Goal: Communication & Community: Ask a question

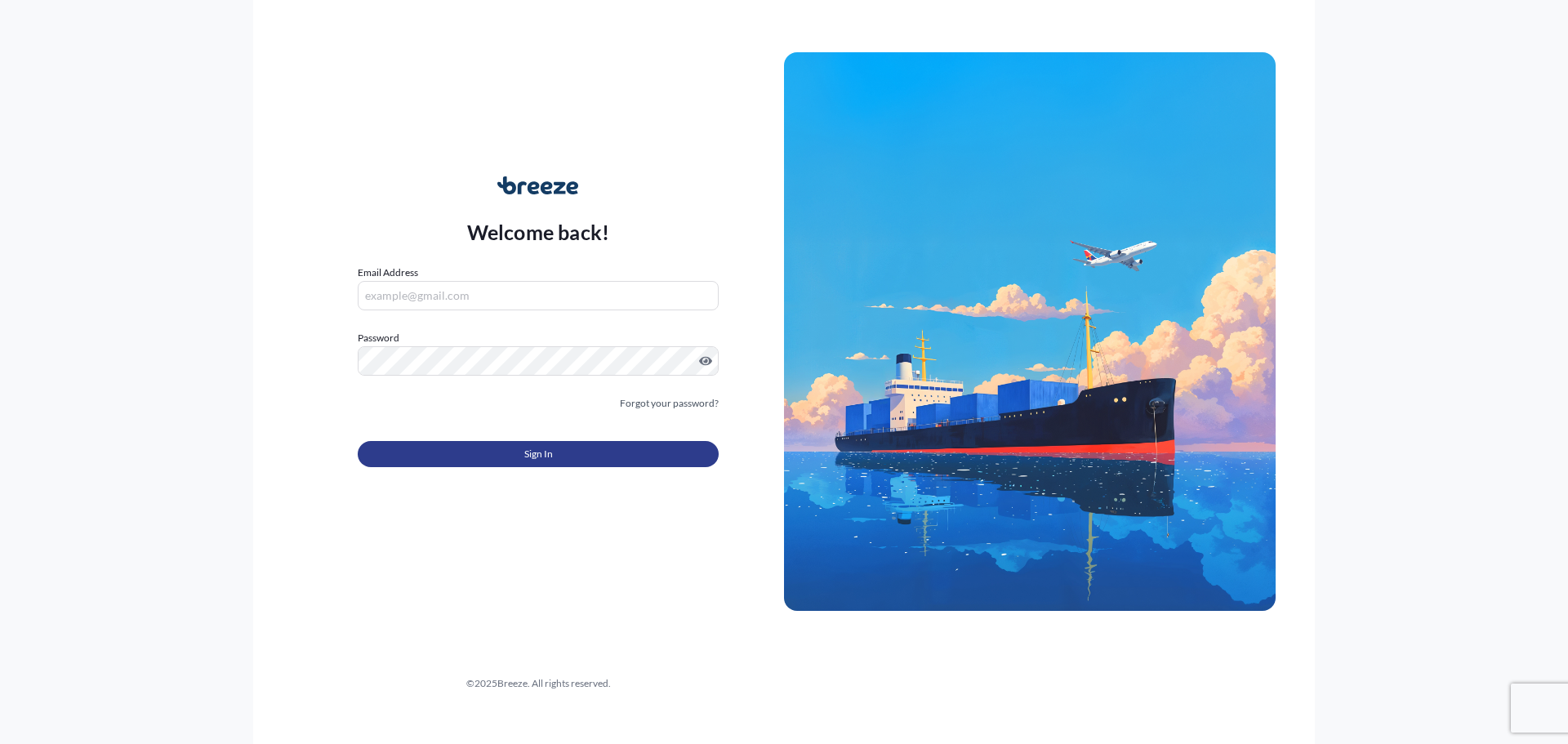
type input "[EMAIL_ADDRESS][DOMAIN_NAME]"
click at [553, 451] on button "Sign In" at bounding box center [538, 454] width 361 height 26
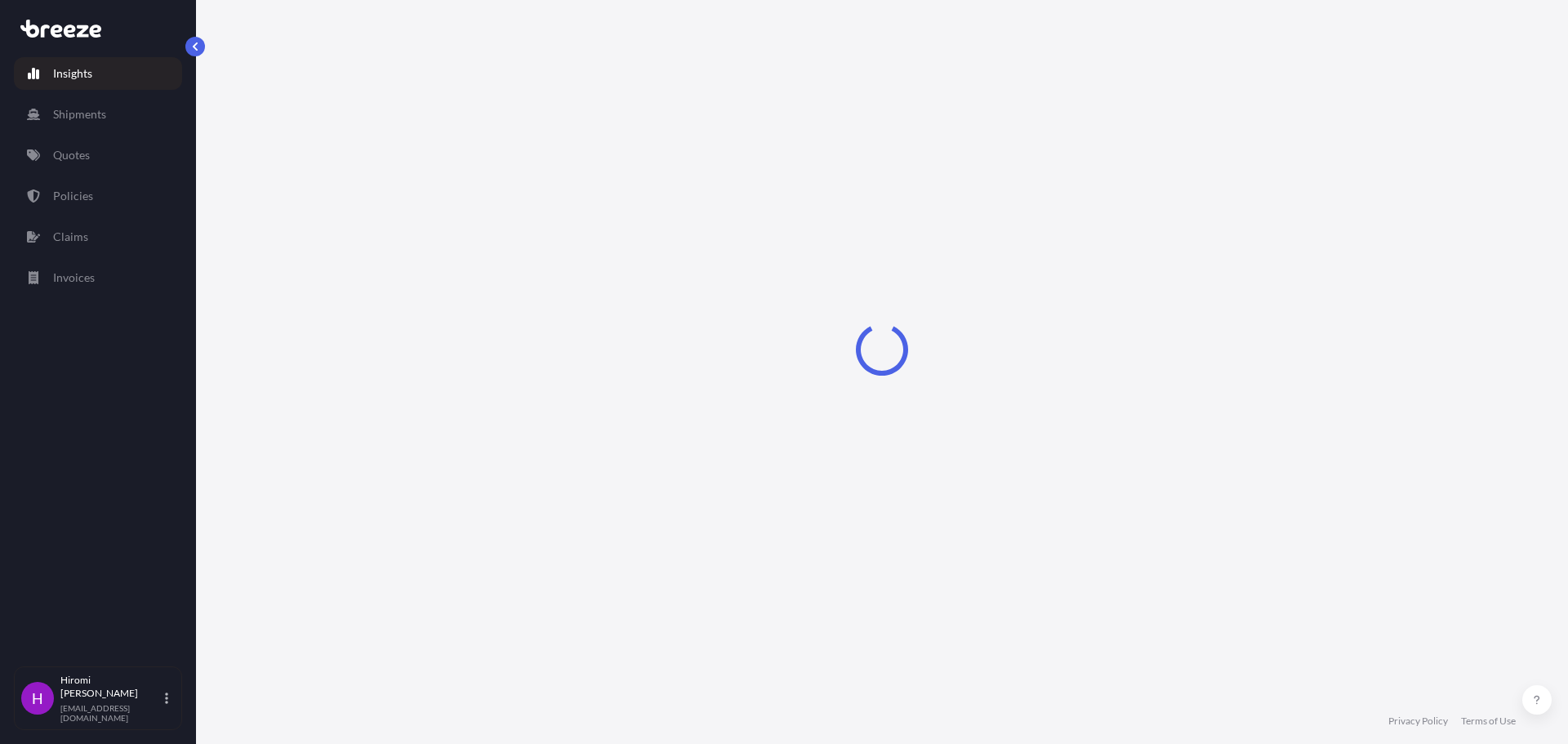
select select "2025"
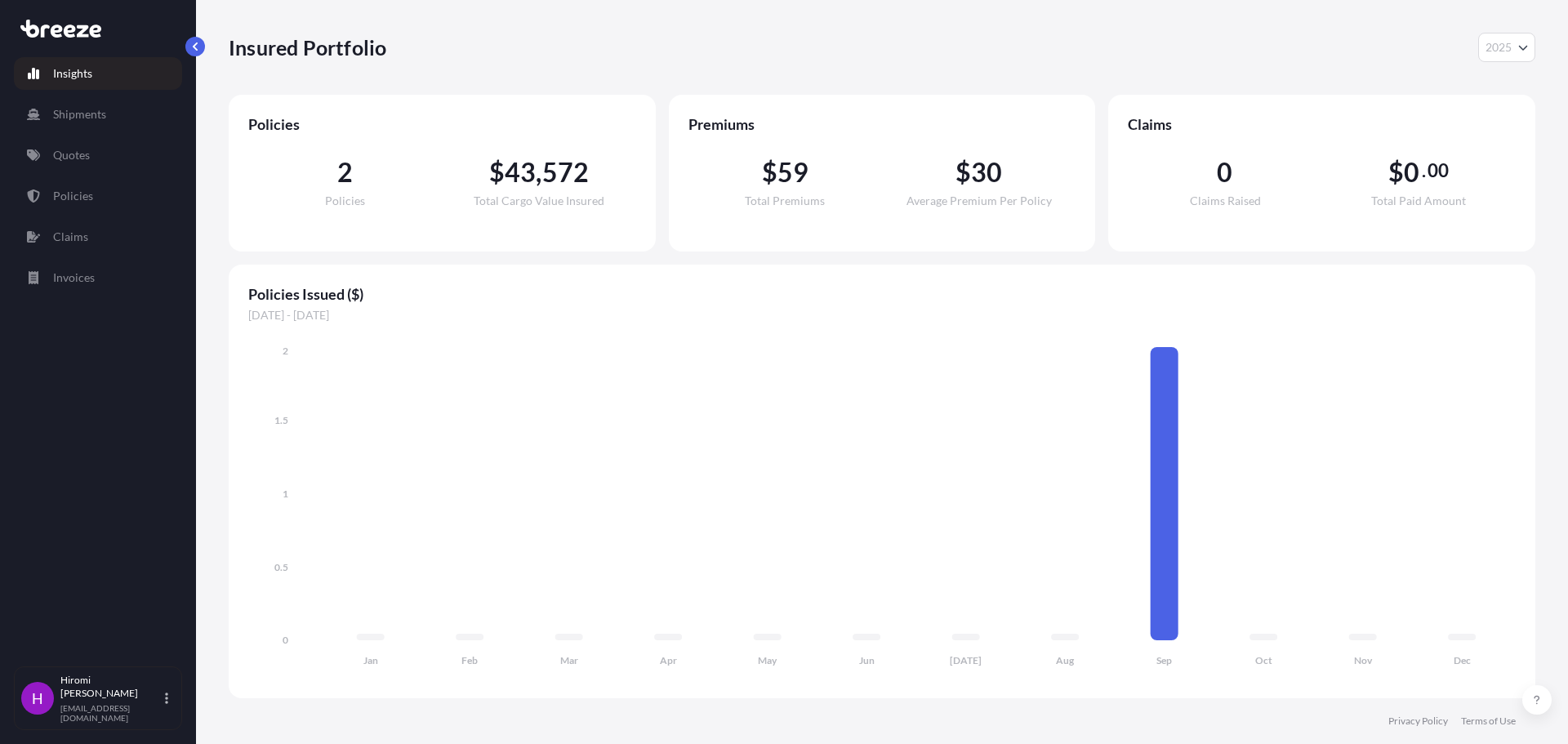
click at [81, 69] on p "Insights" at bounding box center [73, 73] width 39 height 16
click at [67, 109] on p "Shipments" at bounding box center [80, 114] width 53 height 16
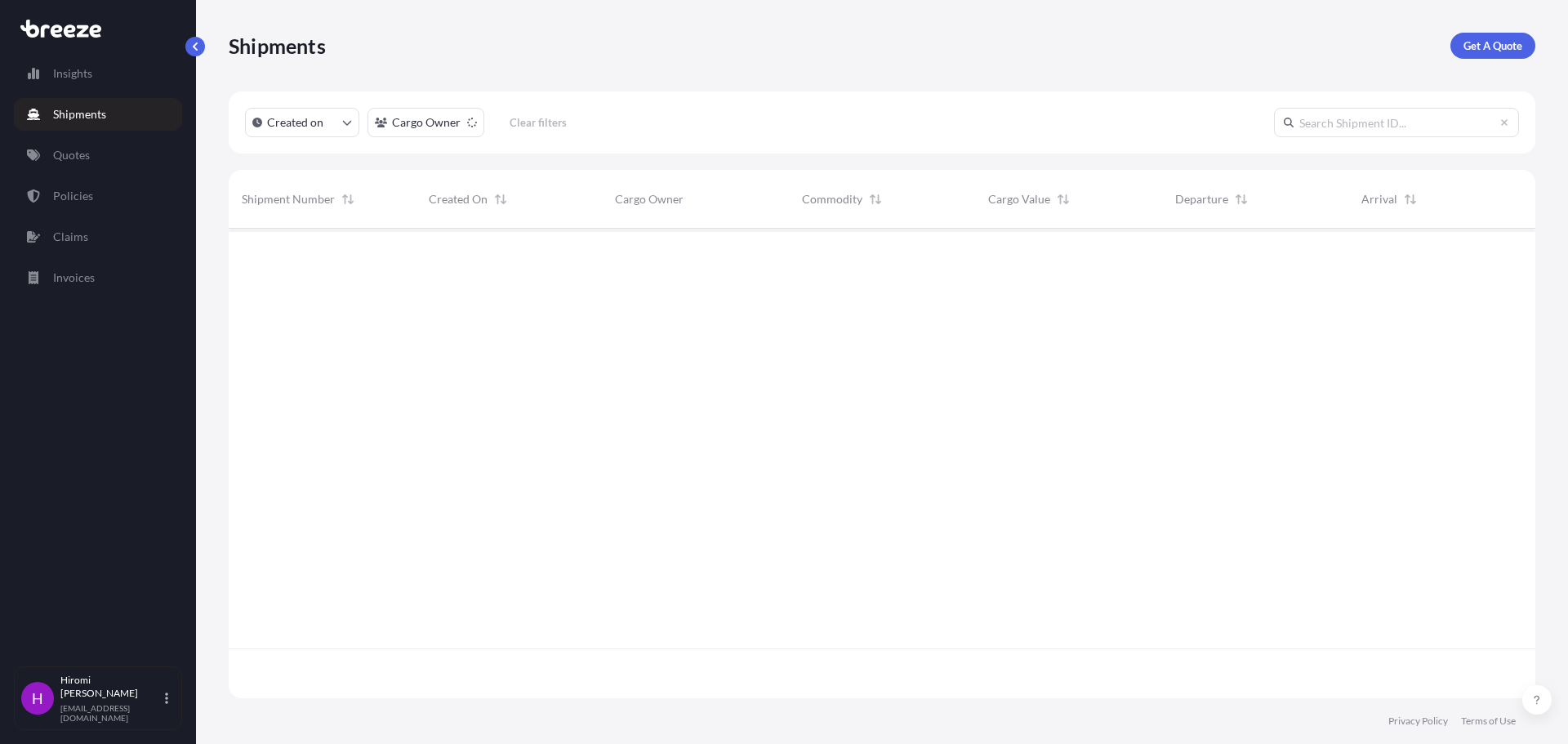
scroll to position [516, 1295]
click at [72, 193] on p "Policies" at bounding box center [73, 196] width 40 height 16
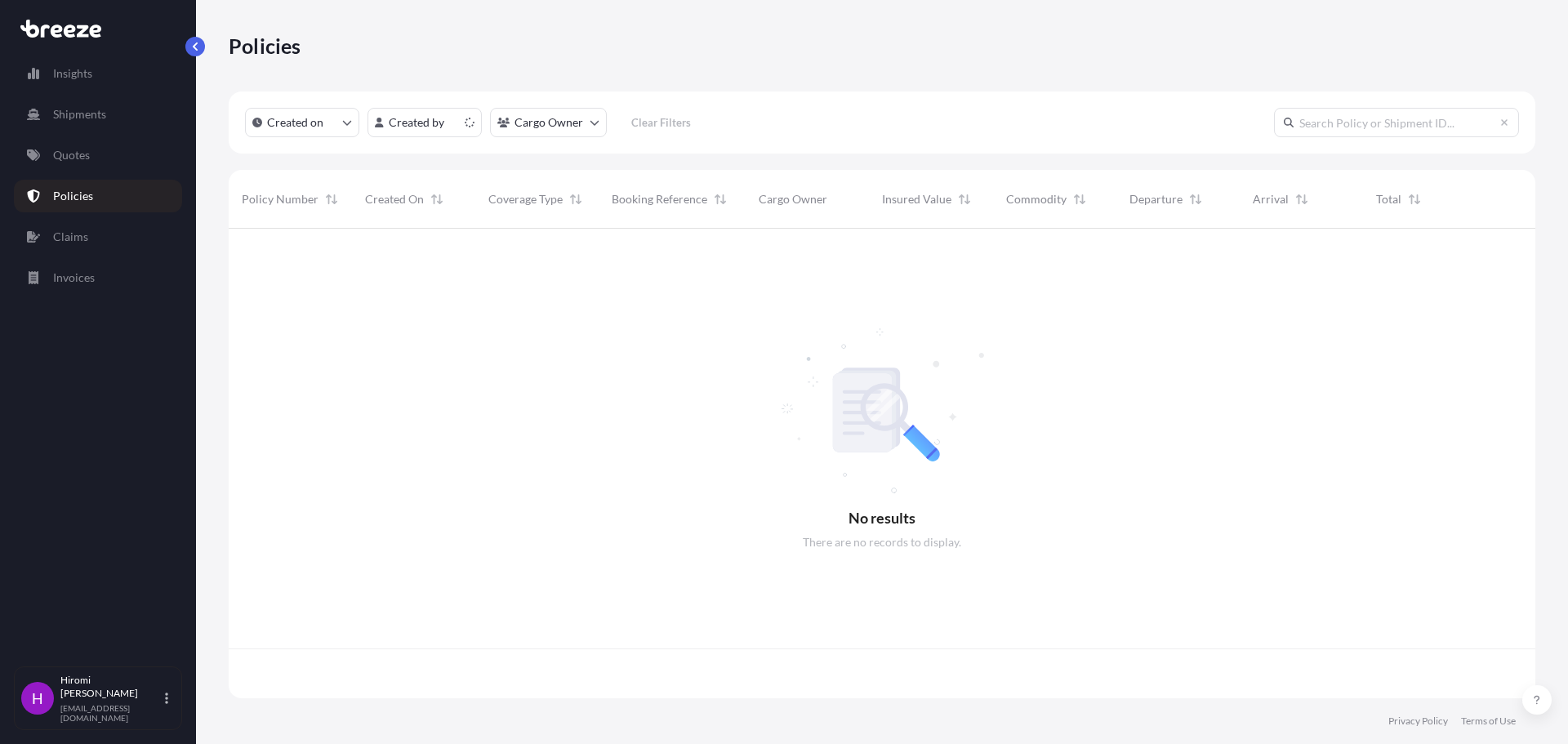
scroll to position [467, 1295]
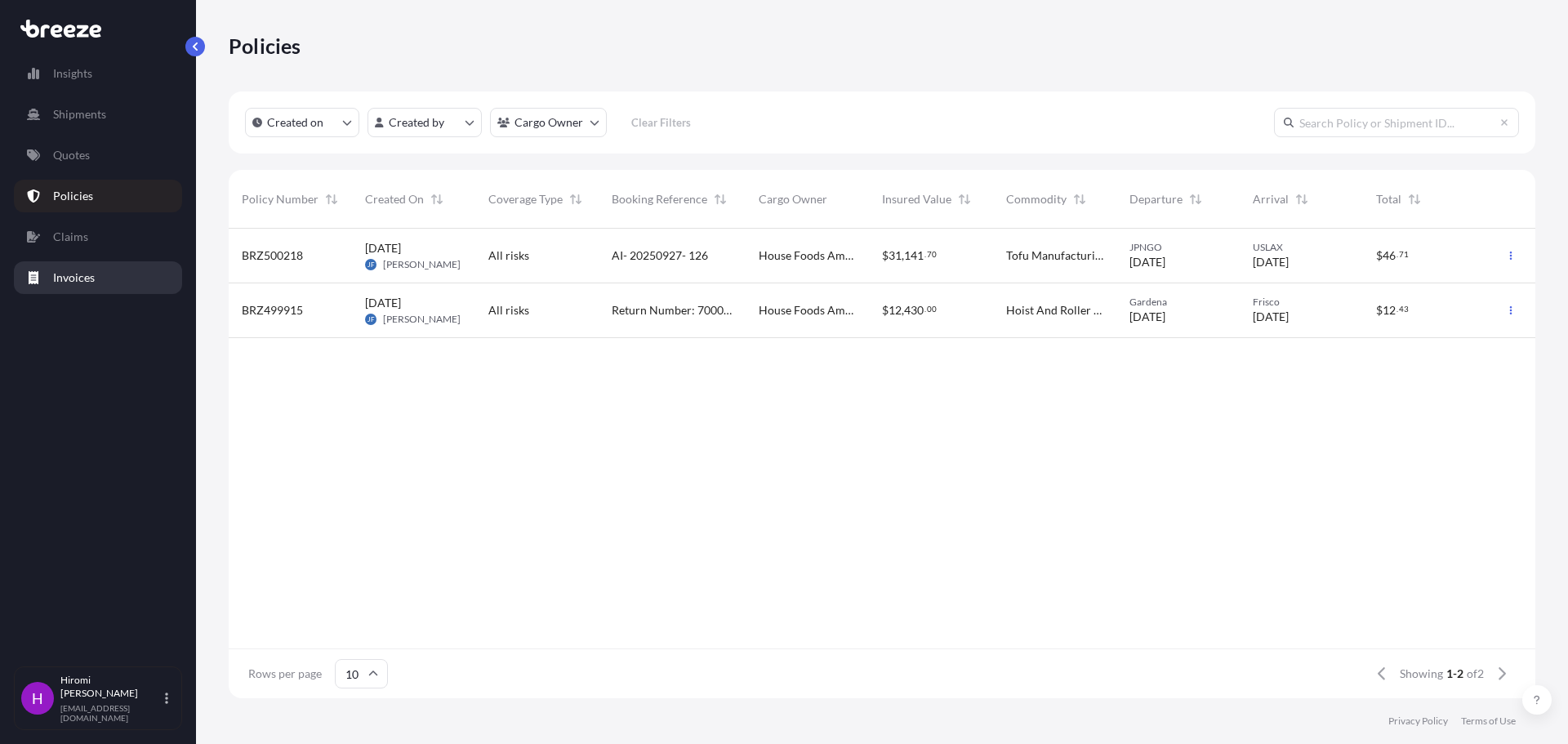
click at [57, 278] on p "Invoices" at bounding box center [74, 278] width 42 height 16
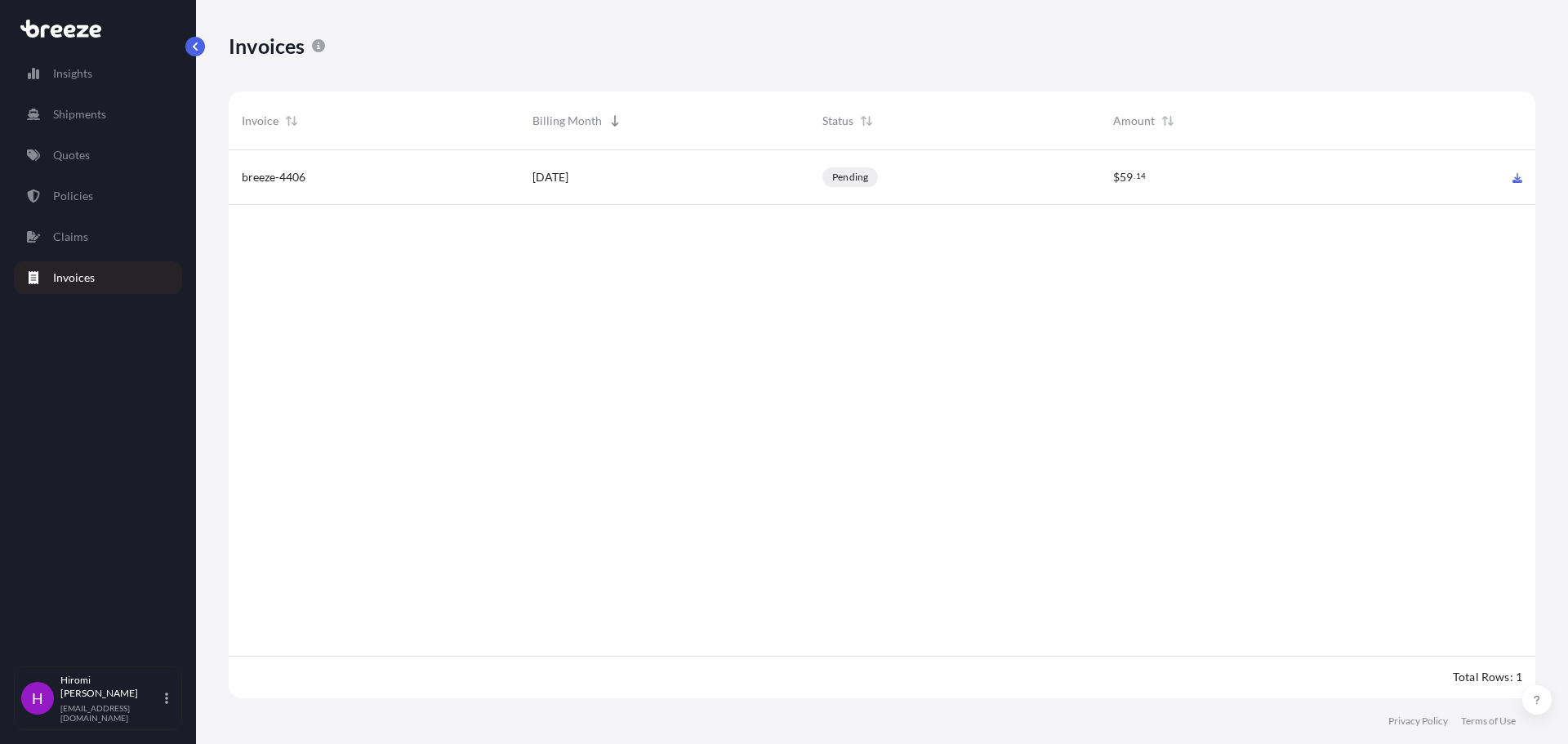
scroll to position [552, 1295]
click at [82, 233] on p "Claims" at bounding box center [71, 237] width 35 height 16
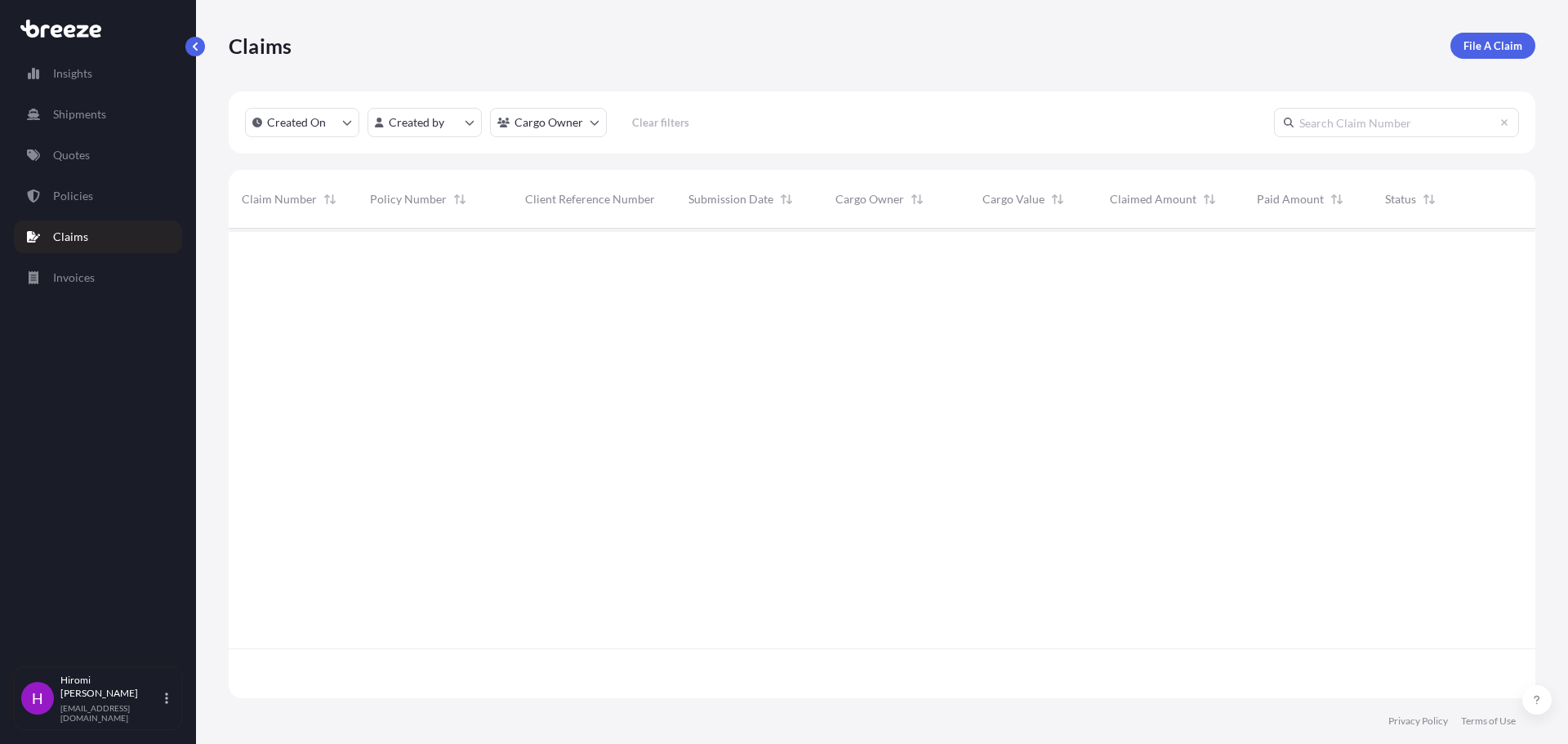
scroll to position [516, 1295]
click at [77, 189] on p "Policies" at bounding box center [73, 196] width 40 height 16
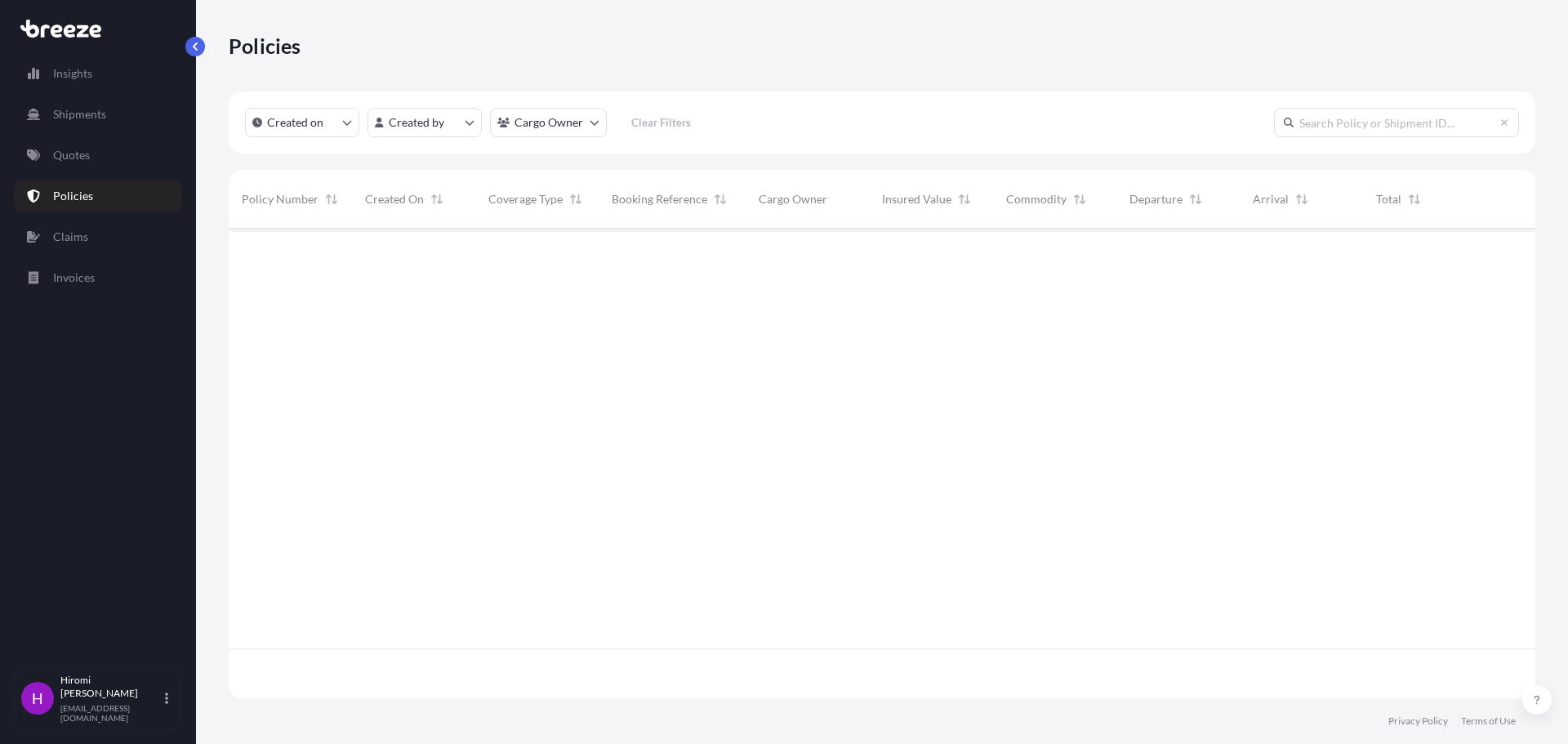
scroll to position [467, 1295]
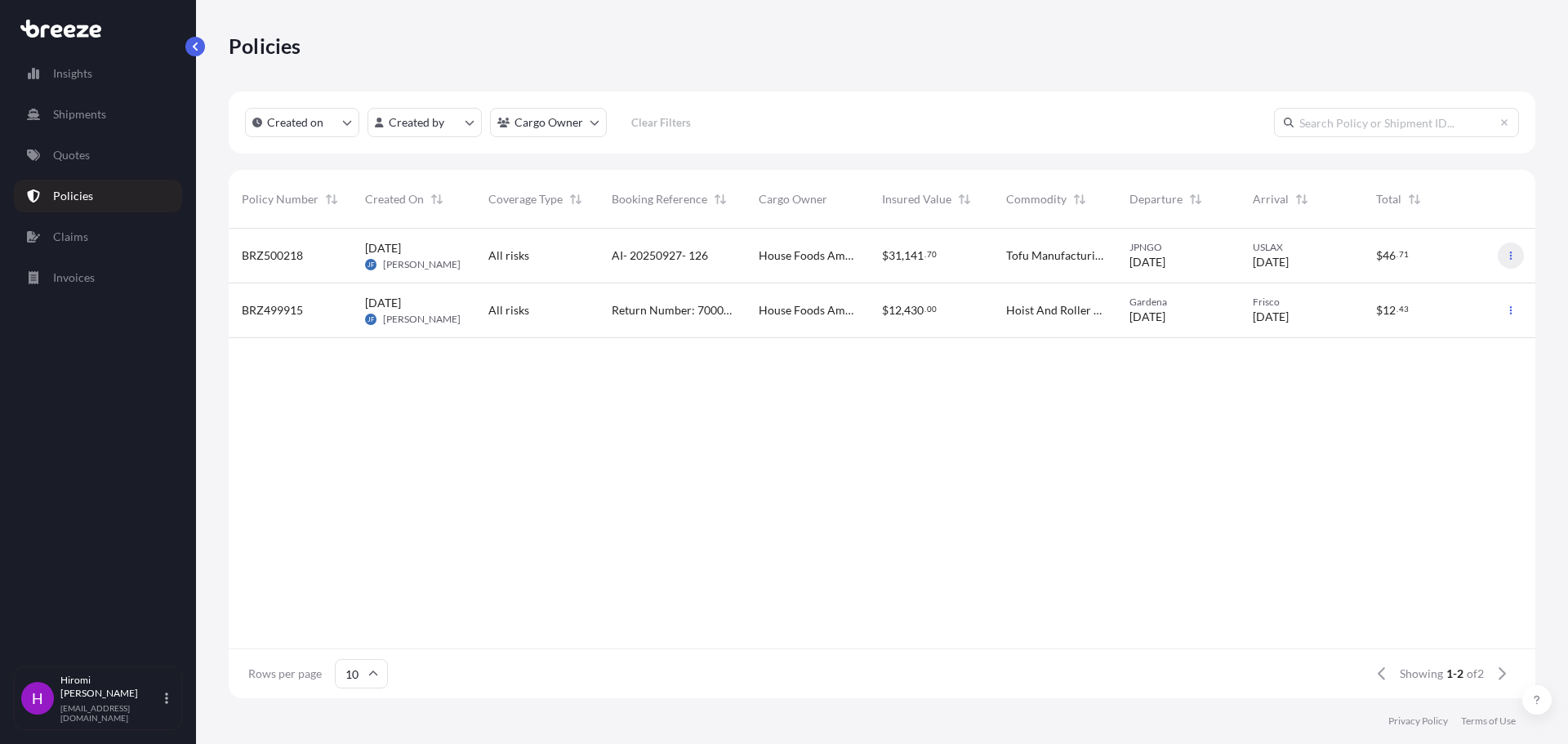
click at [1510, 259] on icon "button" at bounding box center [1511, 256] width 10 height 10
click at [283, 253] on span "BRZ500218" at bounding box center [272, 256] width 61 height 16
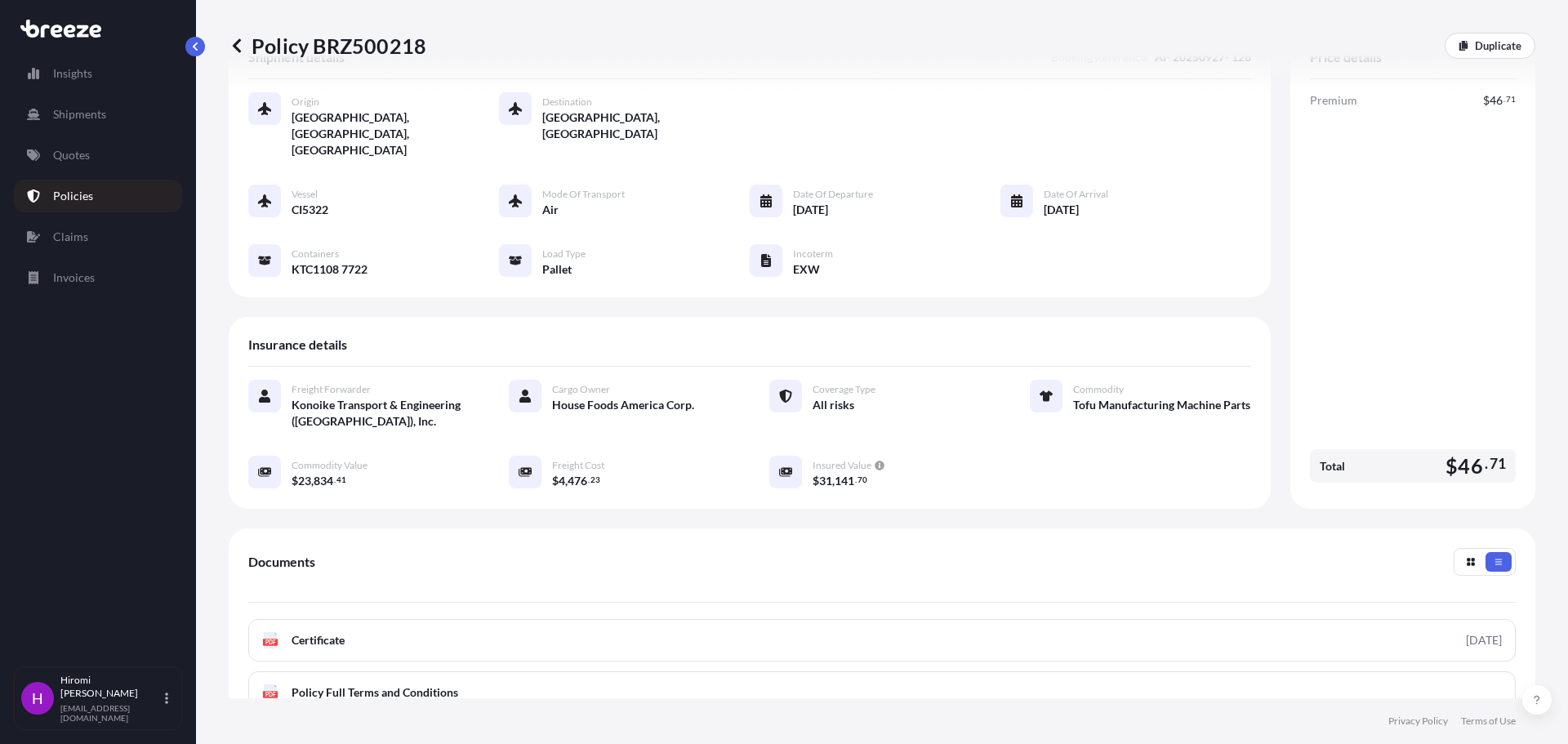
scroll to position [239, 0]
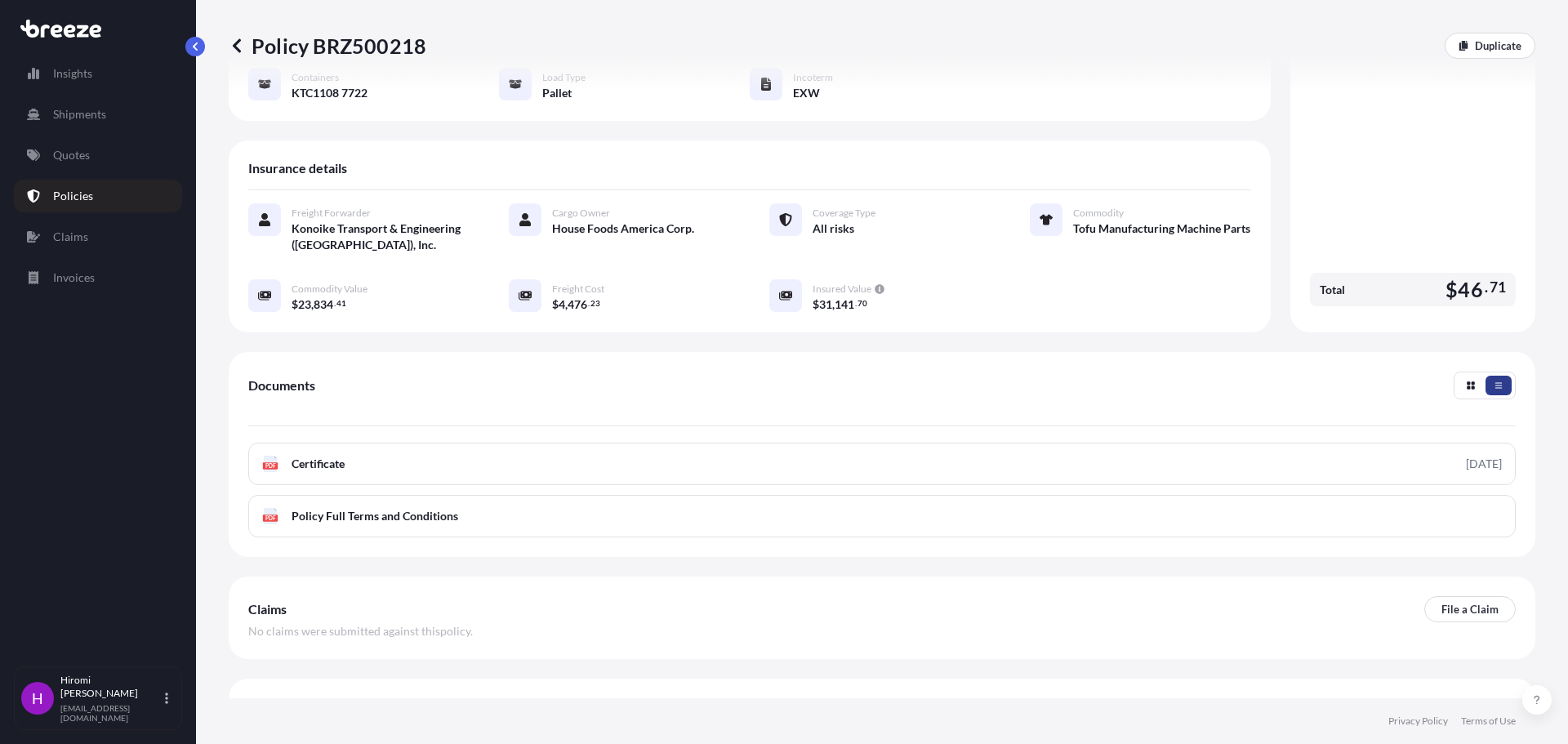
click at [1494, 381] on icon "button" at bounding box center [1499, 386] width 10 height 10
click at [85, 272] on p "Invoices" at bounding box center [74, 278] width 42 height 16
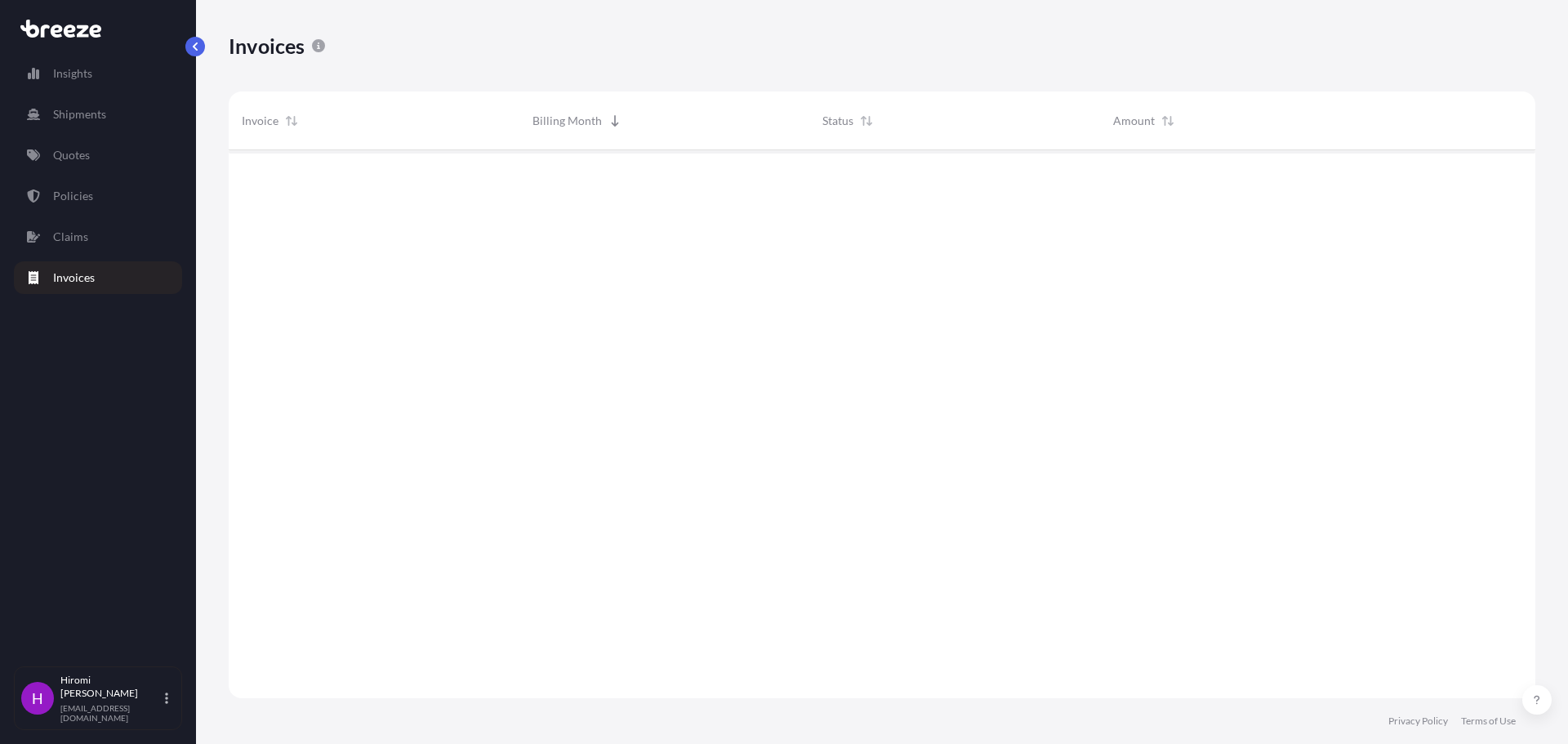
scroll to position [552, 1295]
click at [647, 177] on div "[DATE]" at bounding box center [665, 178] width 265 height 16
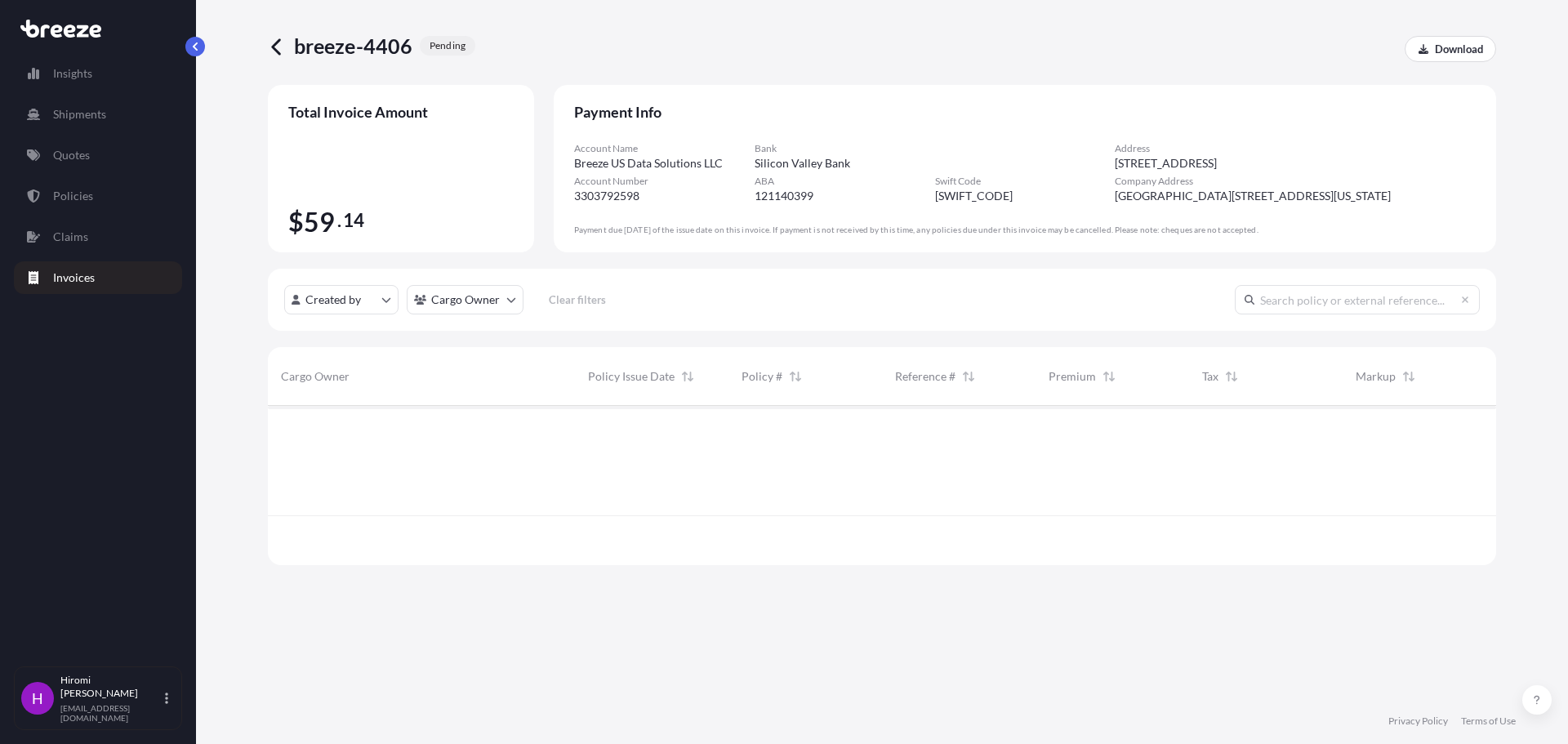
scroll to position [156, 1216]
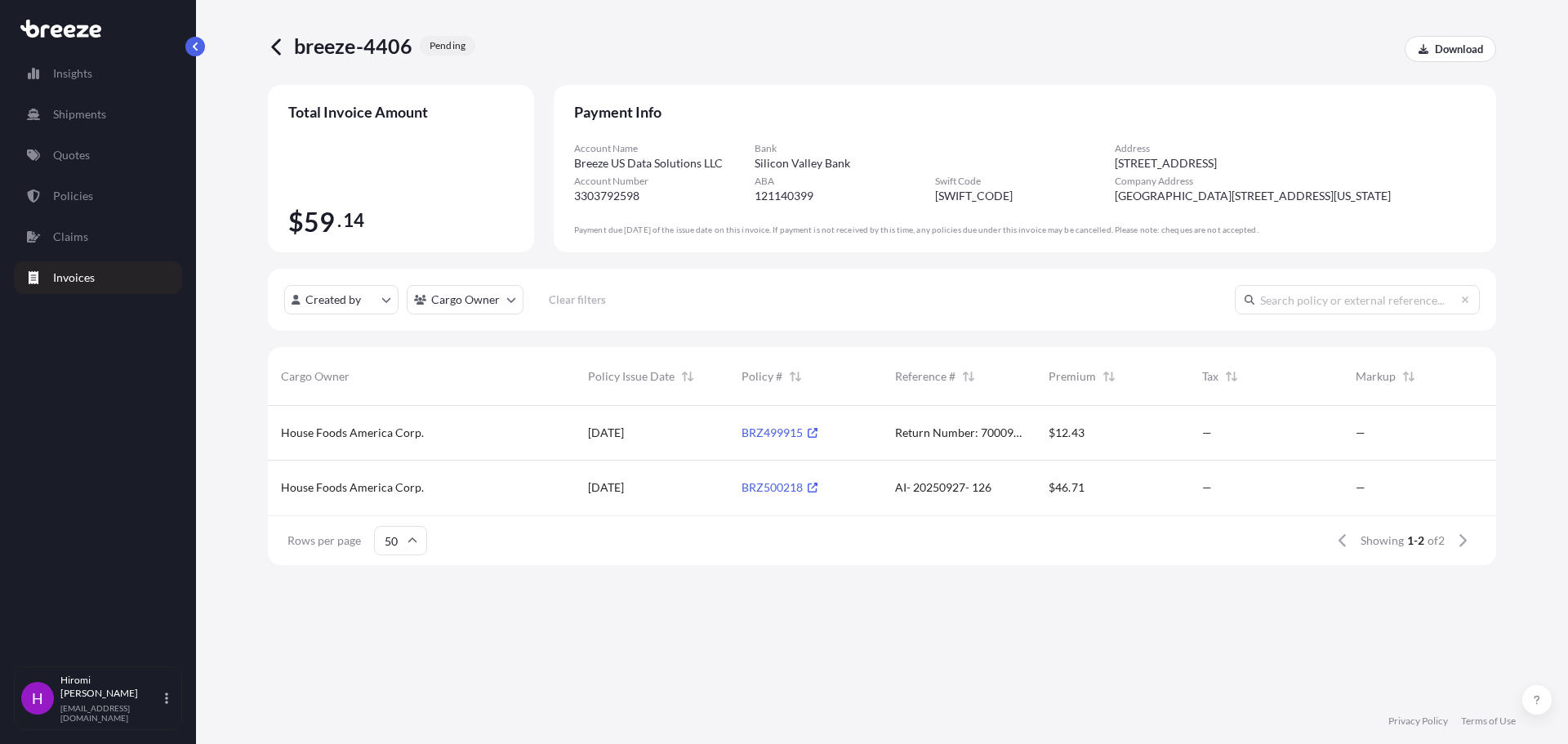
click at [1324, 305] on input "text" at bounding box center [1357, 300] width 245 height 30
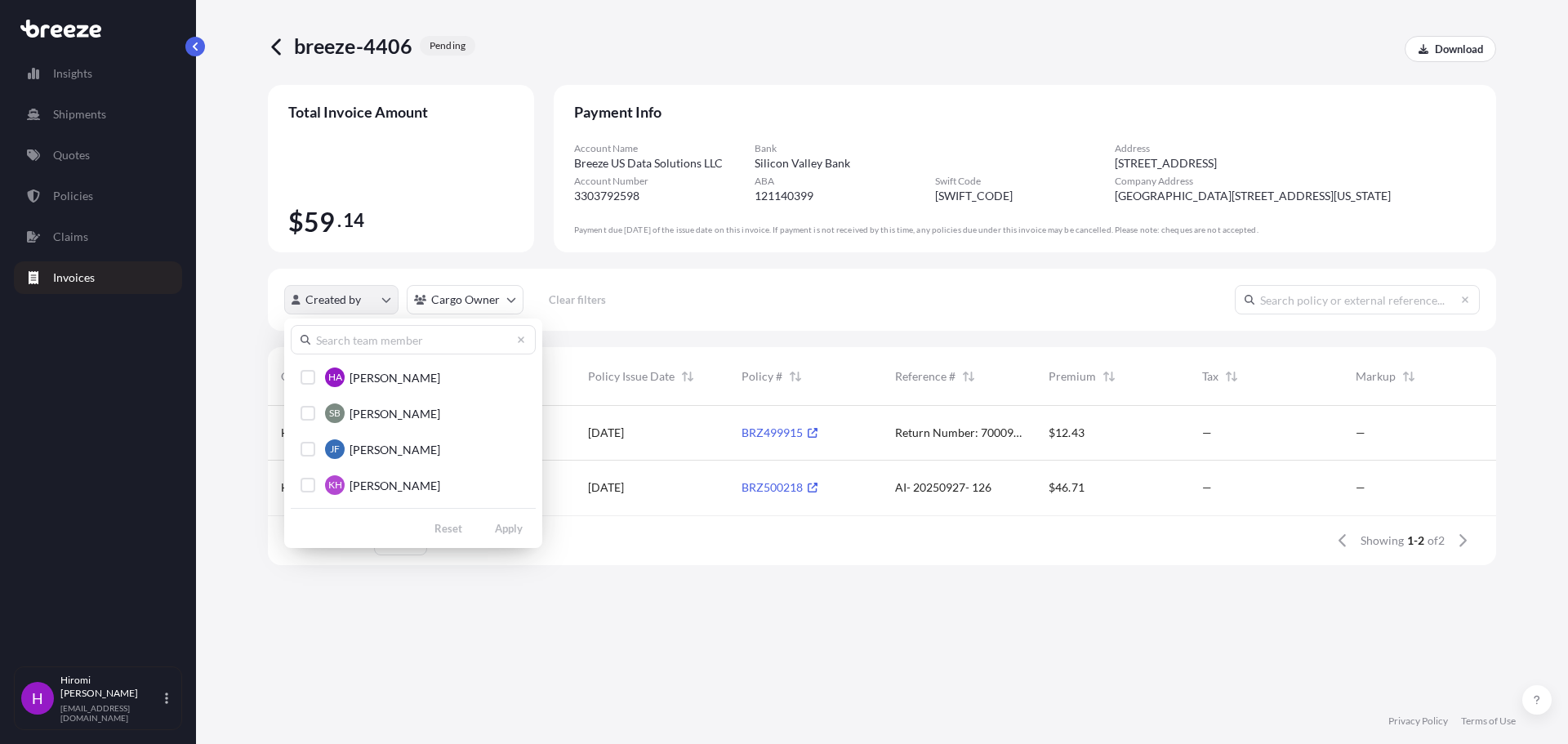
click at [384, 297] on html "Insights Shipments Quotes Policies Claims Invoices H [PERSON_NAME] [PERSON_NAME…" at bounding box center [784, 372] width 1568 height 744
click at [350, 606] on html "Insights Shipments Quotes Policies Claims Invoices H [PERSON_NAME] [PERSON_NAME…" at bounding box center [784, 372] width 1568 height 744
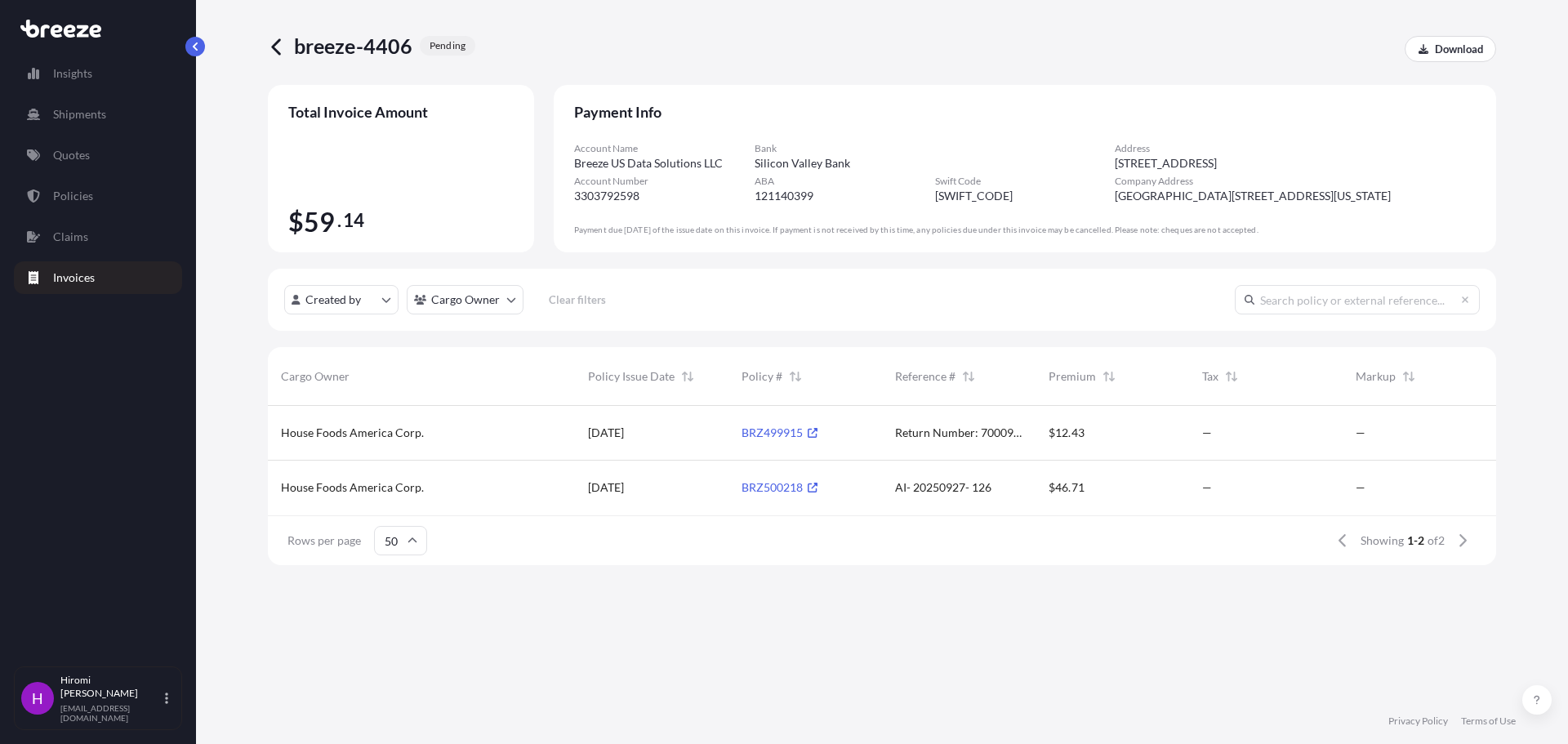
click at [386, 439] on span "House Foods America Corp." at bounding box center [353, 433] width 143 height 16
click at [1475, 304] on input "text" at bounding box center [1357, 300] width 245 height 30
click at [1474, 303] on input "text" at bounding box center [1357, 300] width 245 height 30
click at [1542, 702] on button at bounding box center [1538, 700] width 30 height 30
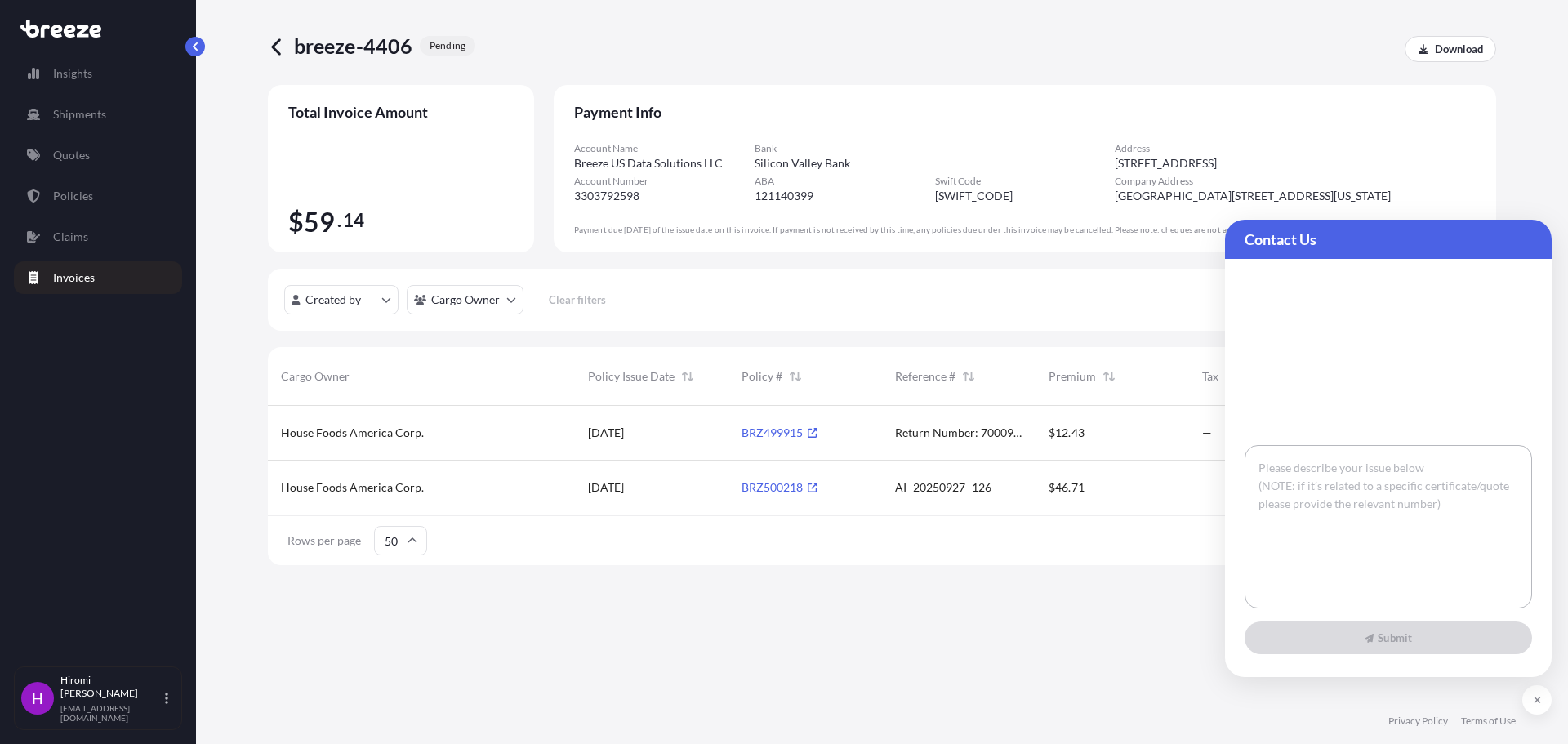
click at [1356, 467] on textarea at bounding box center [1388, 527] width 287 height 164
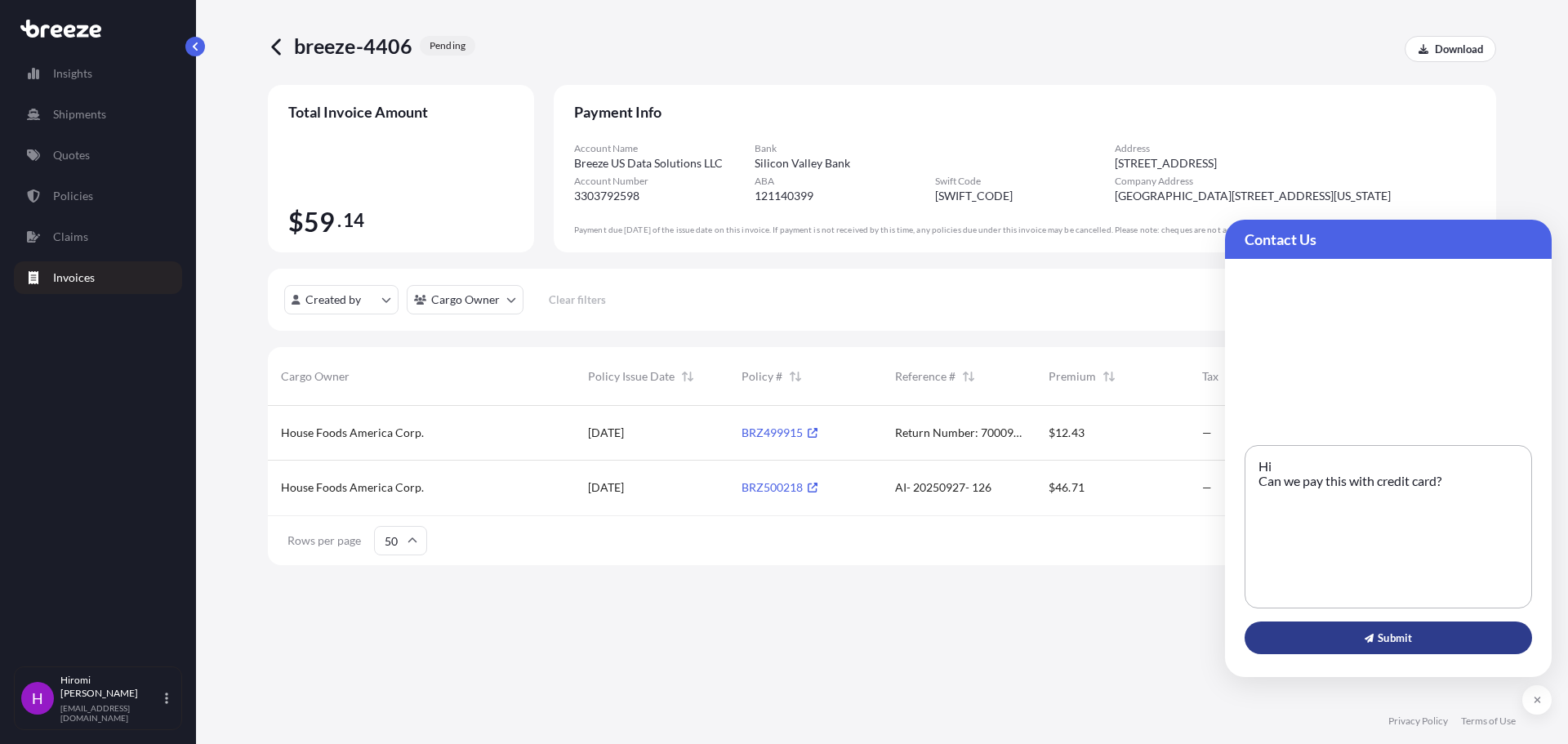
type textarea "Hi Can we pay this with credit card?"
click at [1406, 644] on span "Submit" at bounding box center [1389, 638] width 48 height 16
